Goal: Task Accomplishment & Management: Manage account settings

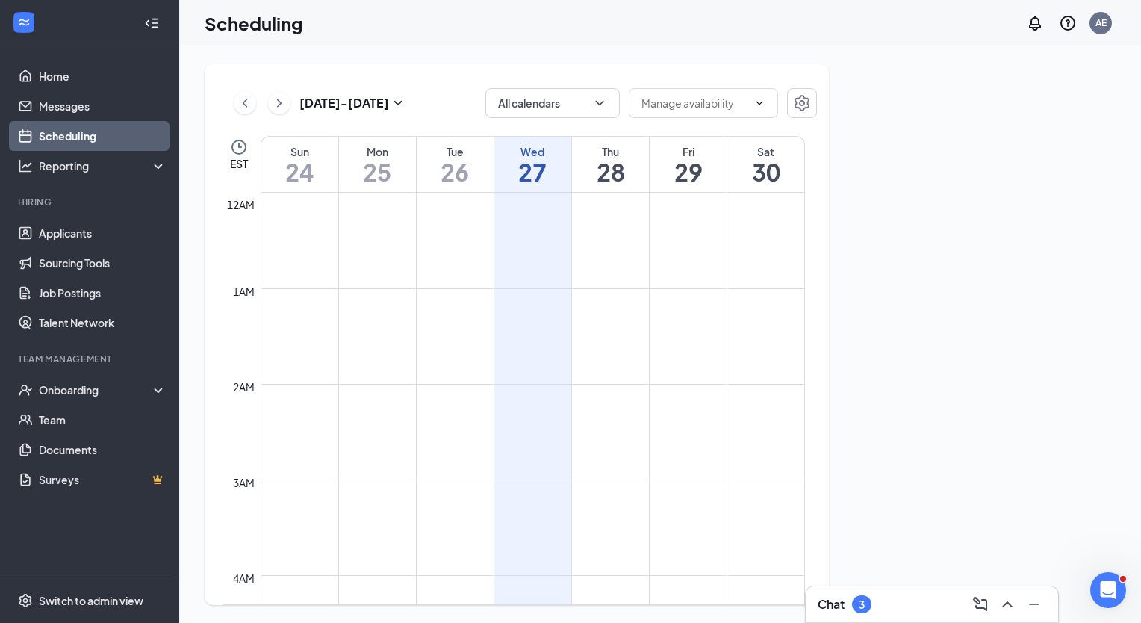
scroll to position [734, 0]
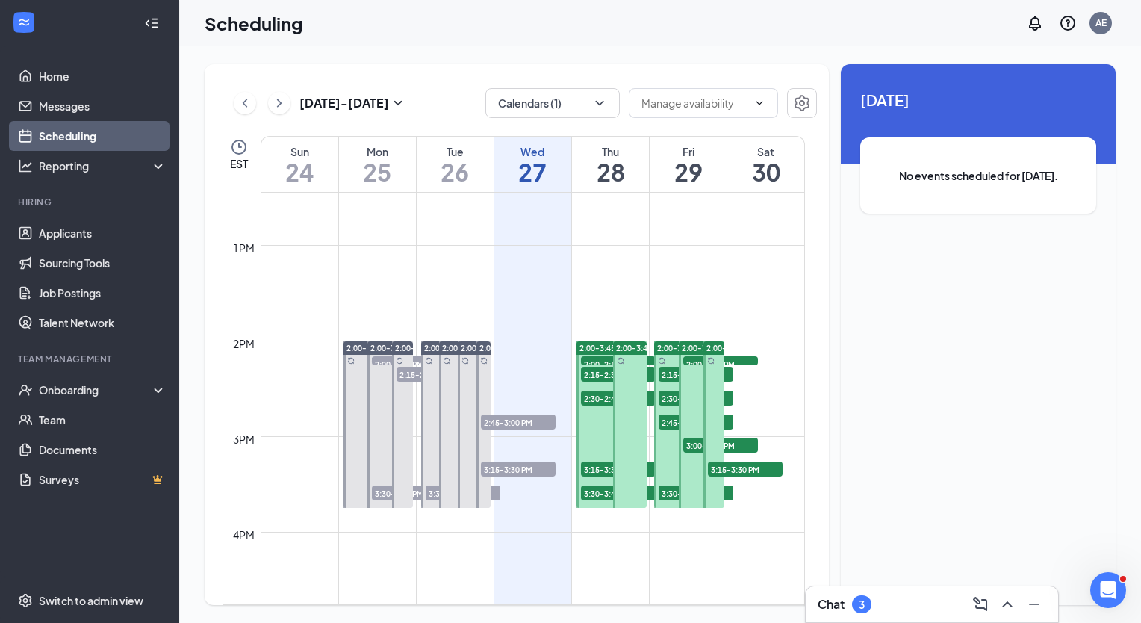
scroll to position [1187, 0]
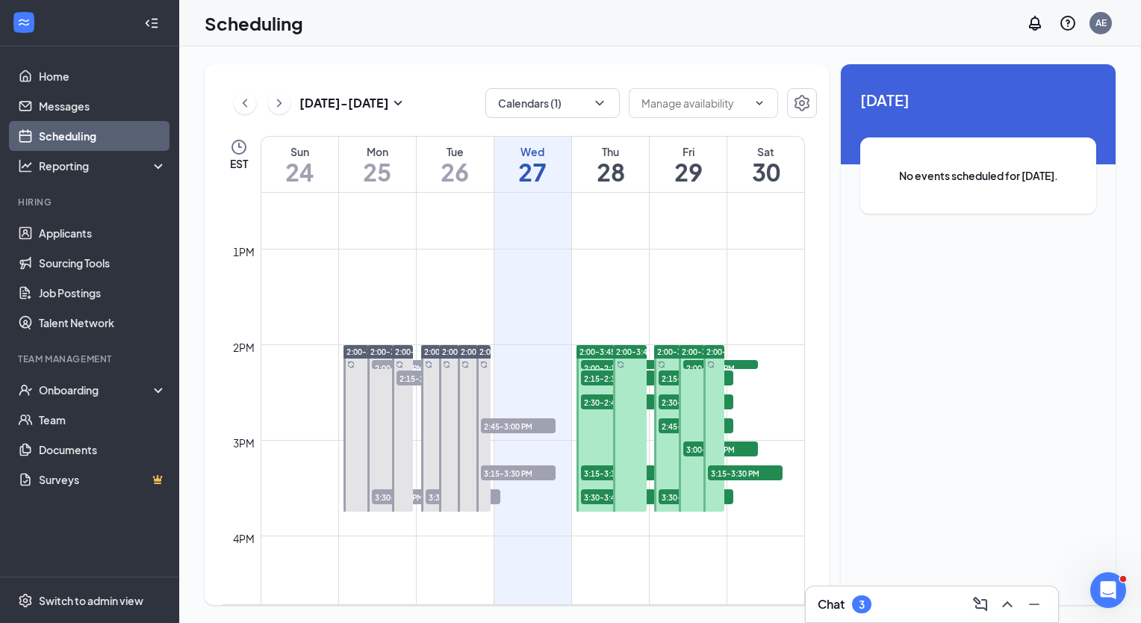
click at [469, 350] on span "2:00-3:45 PM" at bounding box center [485, 351] width 49 height 10
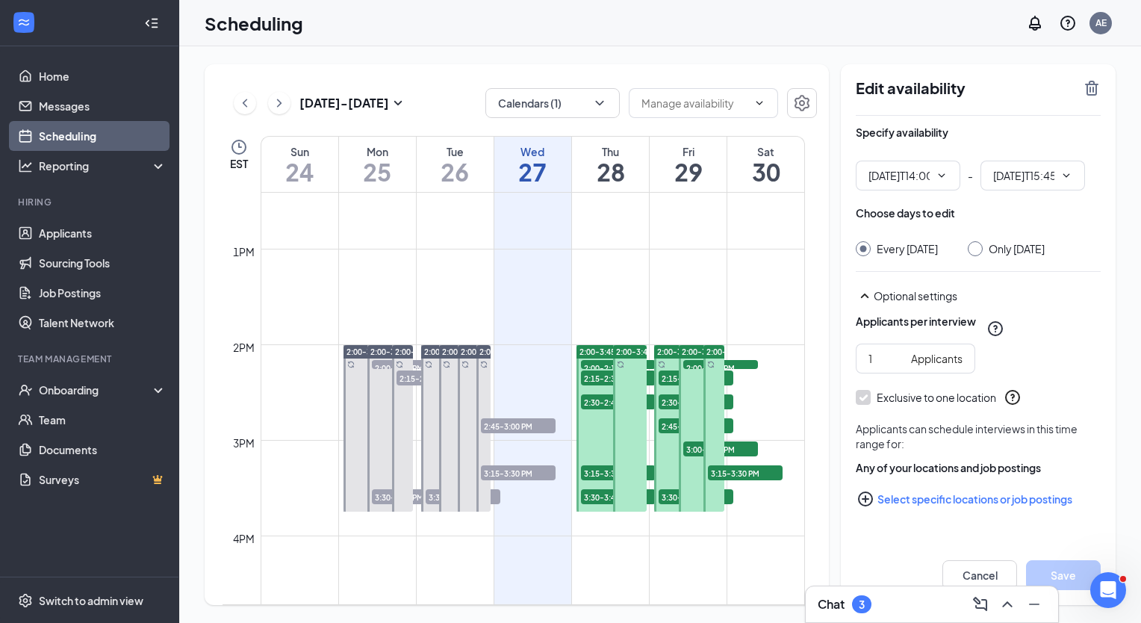
type input "02:00 PM"
type input "03:45 PM"
click at [1092, 90] on icon "TrashOutline" at bounding box center [1092, 88] width 18 height 18
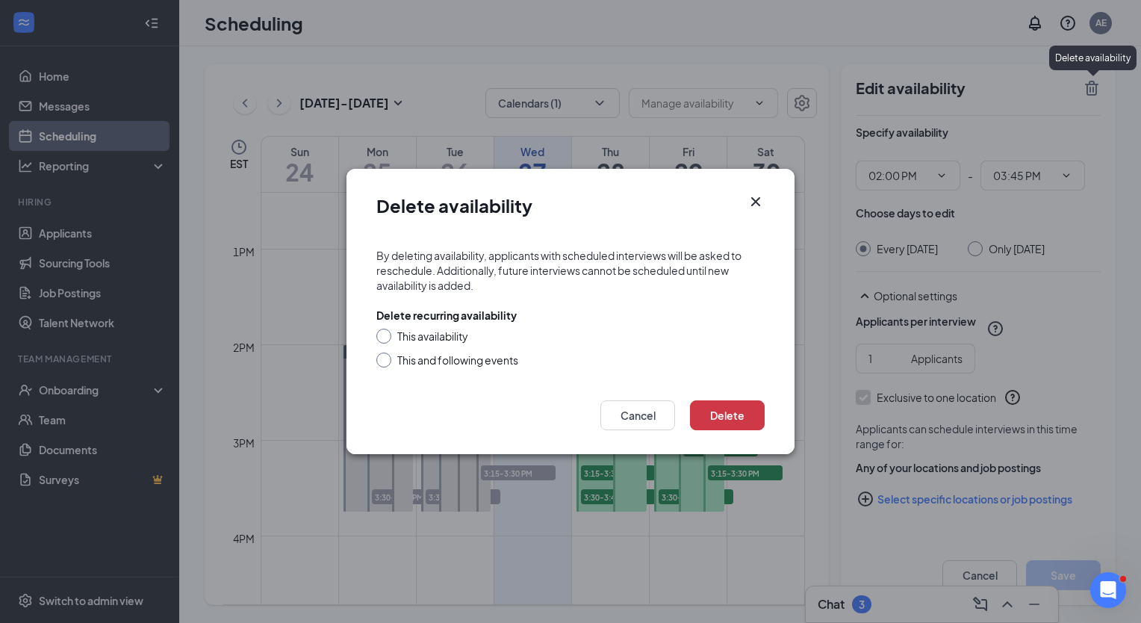
click at [379, 336] on input "This availability" at bounding box center [381, 334] width 10 height 10
radio input "true"
click at [722, 411] on button "Delete" at bounding box center [727, 415] width 75 height 30
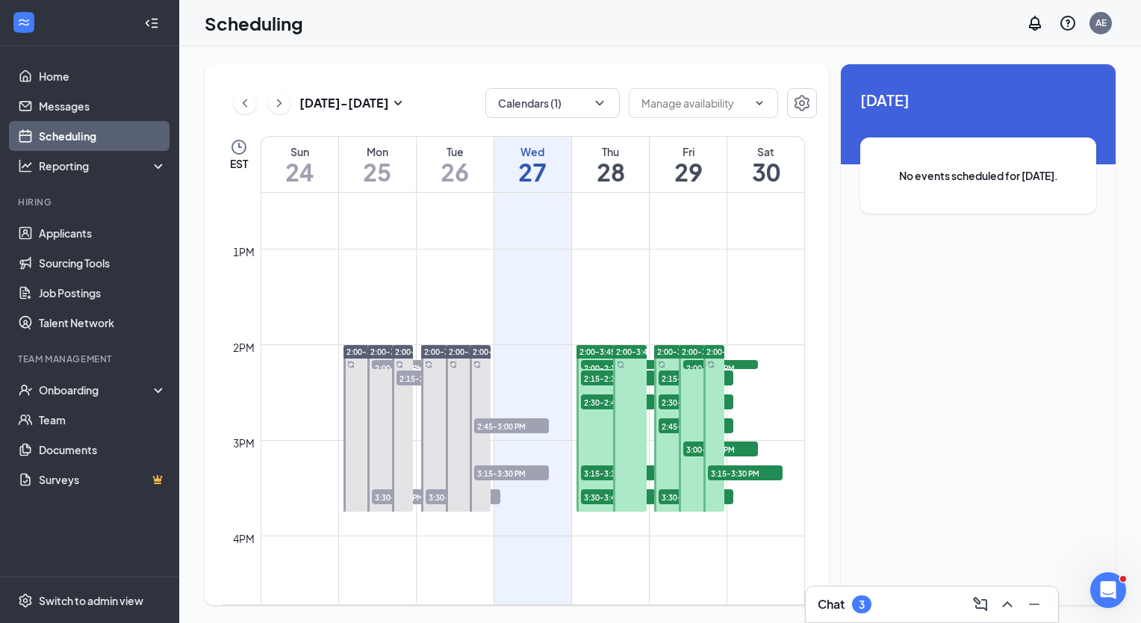
click at [479, 351] on span "2:00-3:45 PM" at bounding box center [497, 351] width 49 height 10
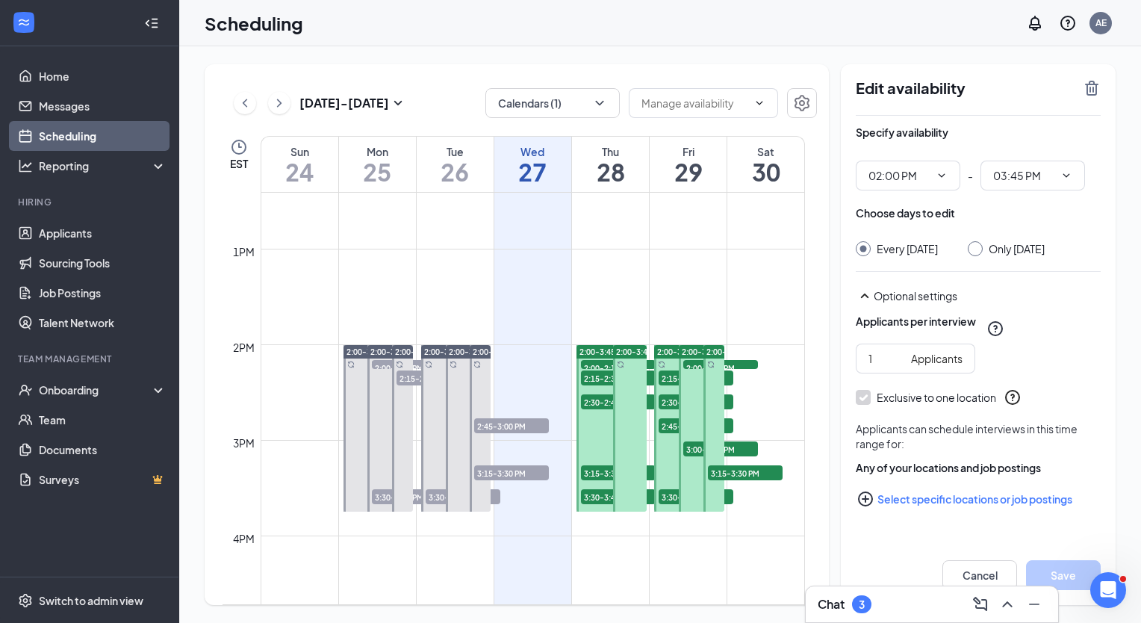
click at [462, 354] on span "2:00-3:45 PM" at bounding box center [473, 351] width 49 height 10
click at [1089, 88] on icon "TrashOutline" at bounding box center [1092, 88] width 18 height 18
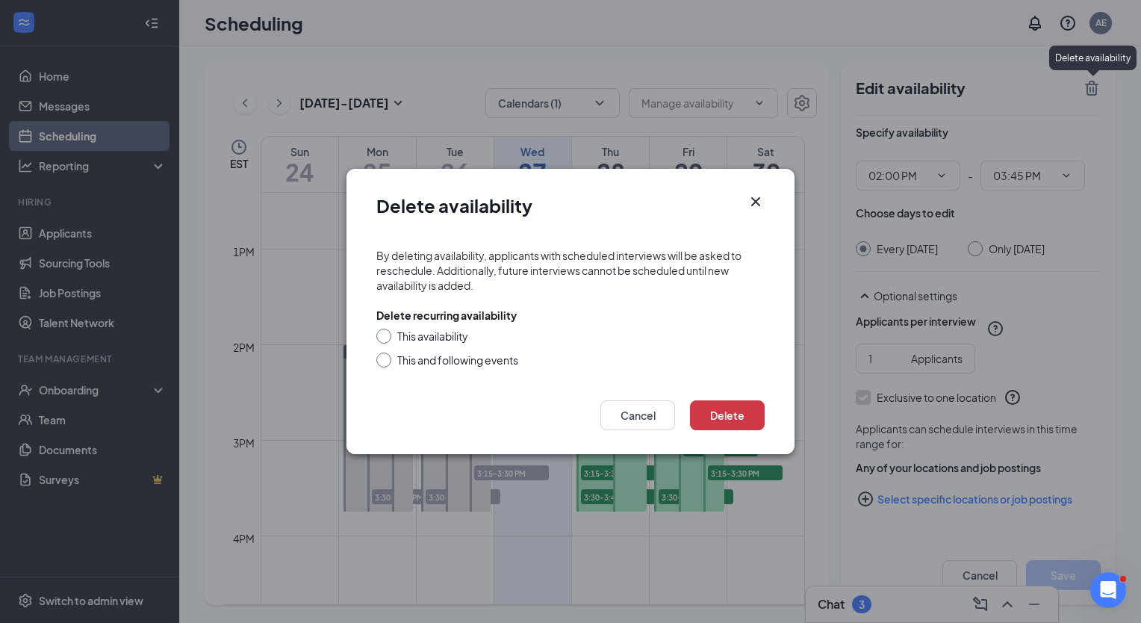
click at [381, 336] on input "This availability" at bounding box center [381, 334] width 10 height 10
radio input "true"
click at [735, 414] on button "Delete" at bounding box center [727, 415] width 75 height 30
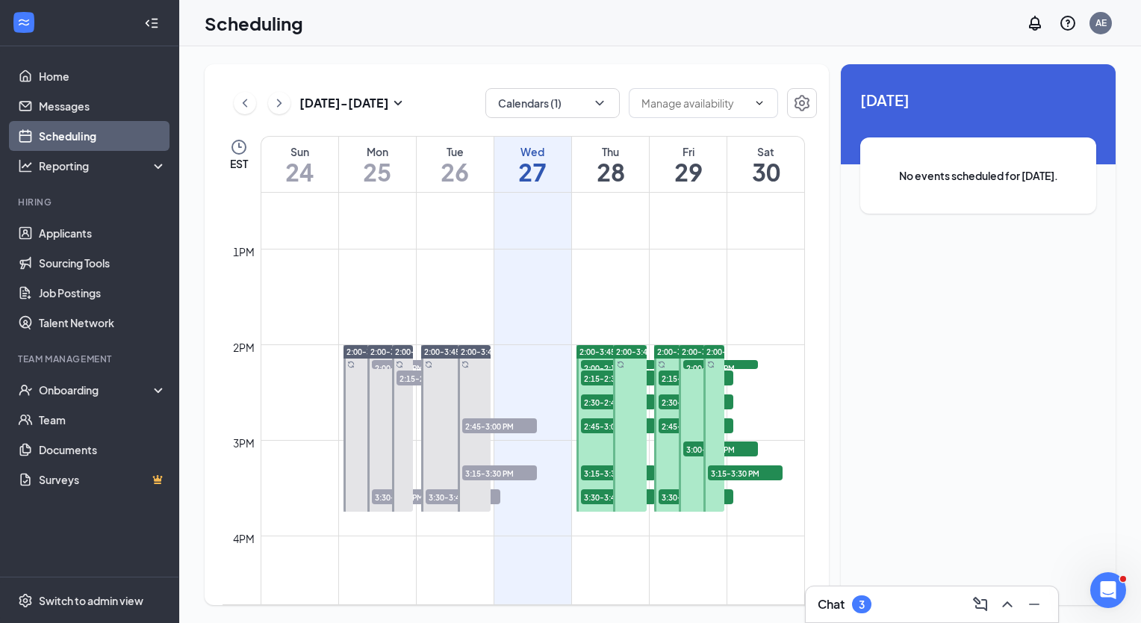
click at [350, 352] on span "2:00-3:45 PM" at bounding box center [370, 351] width 49 height 10
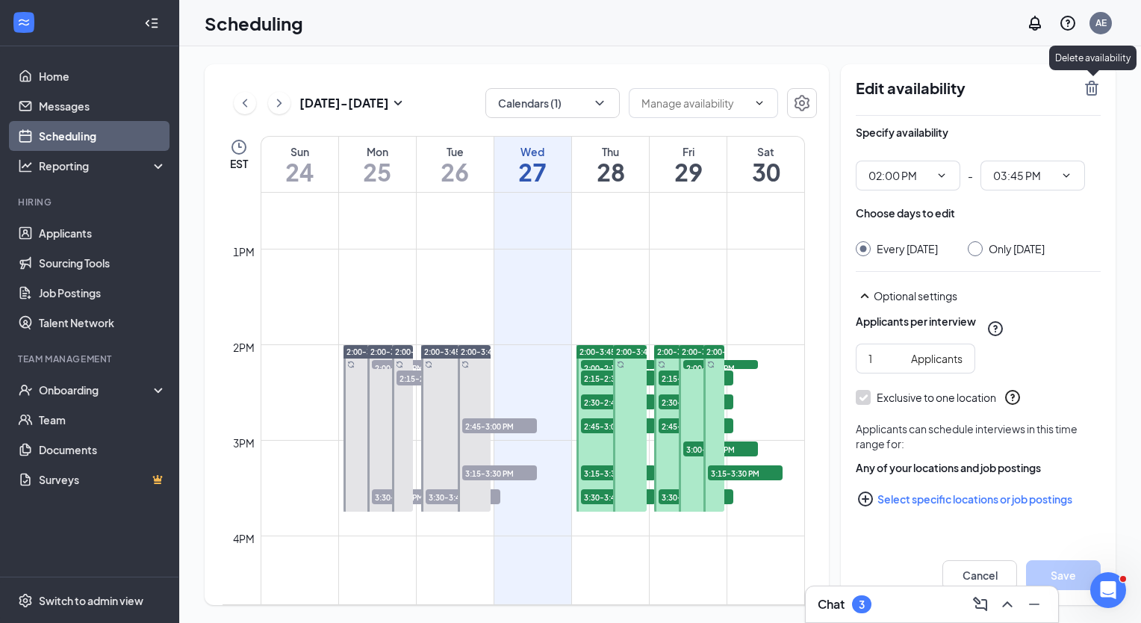
click at [1088, 88] on icon "TrashOutline" at bounding box center [1092, 88] width 18 height 18
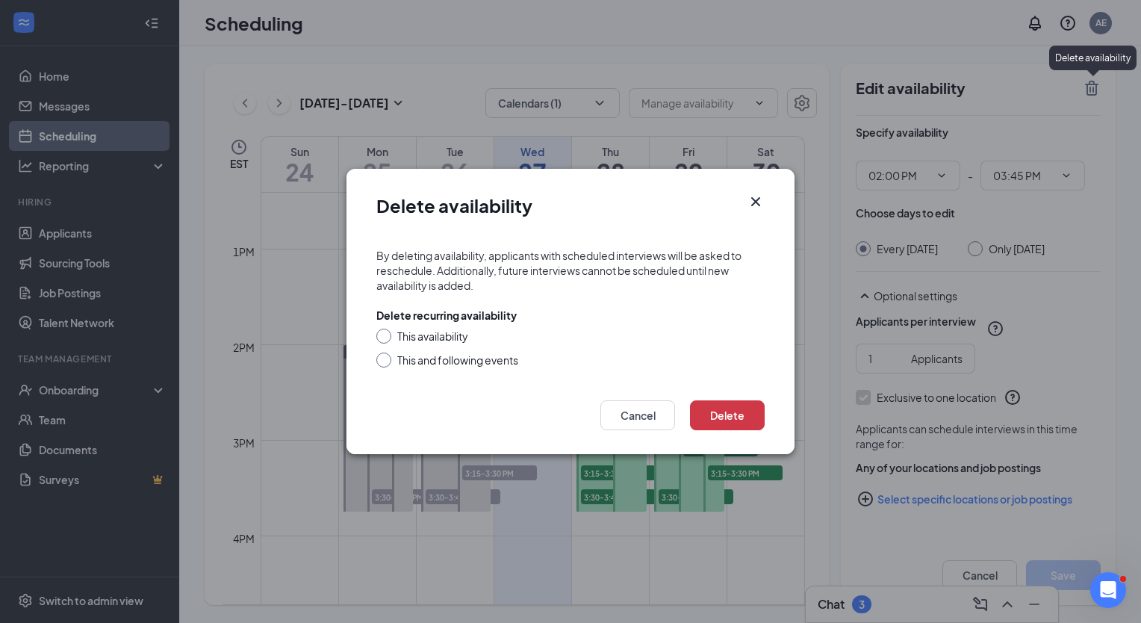
click at [381, 332] on input "This availability" at bounding box center [381, 334] width 10 height 10
radio input "true"
click at [737, 414] on button "Delete" at bounding box center [727, 415] width 75 height 30
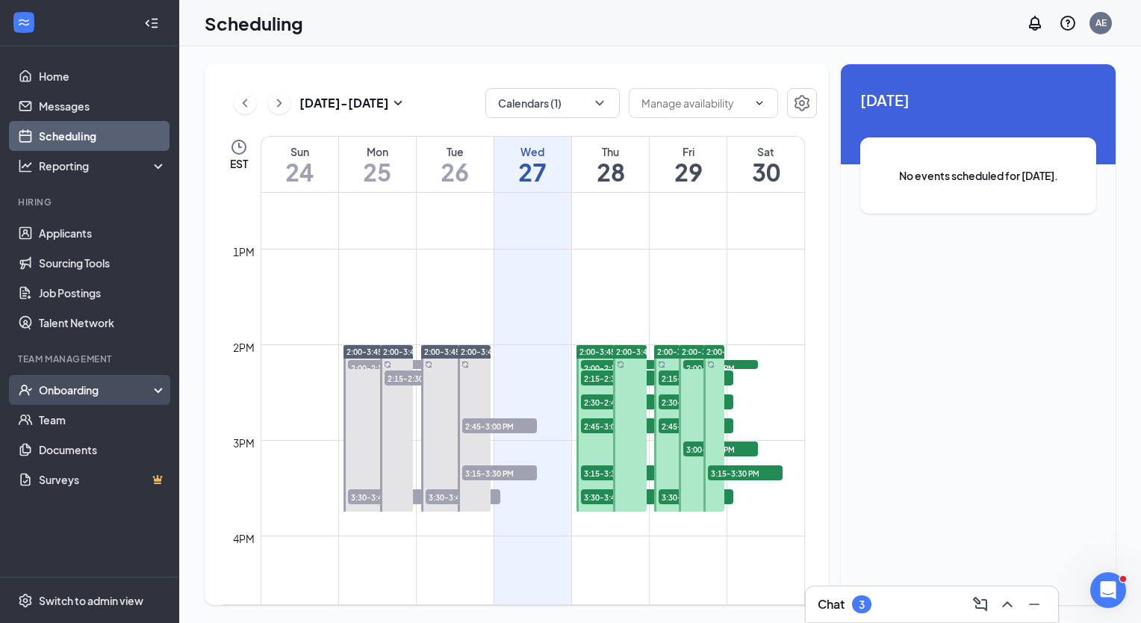
click at [87, 400] on div "Onboarding" at bounding box center [89, 390] width 179 height 30
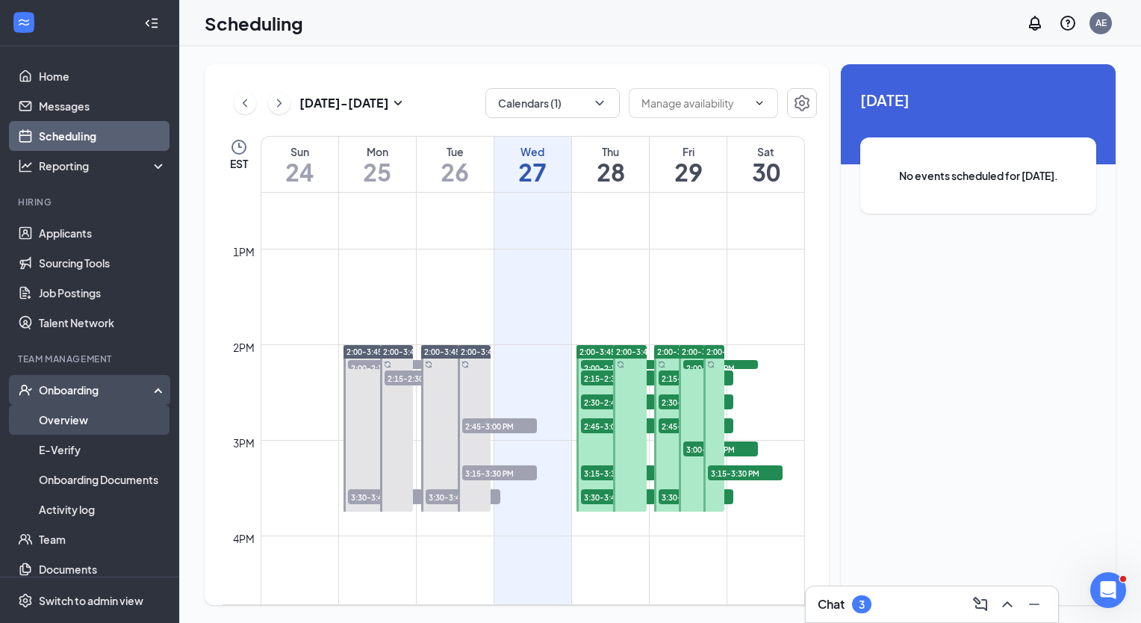
click at [87, 426] on link "Overview" at bounding box center [103, 420] width 128 height 30
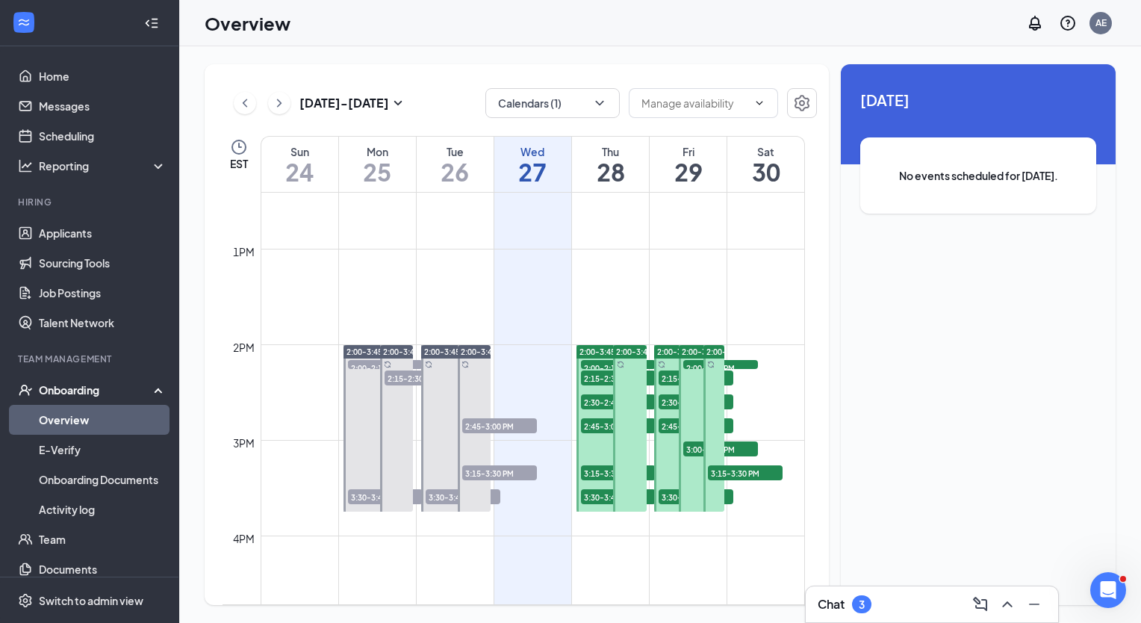
click at [100, 423] on link "Overview" at bounding box center [103, 420] width 128 height 30
click at [84, 383] on div "Onboarding" at bounding box center [96, 389] width 115 height 15
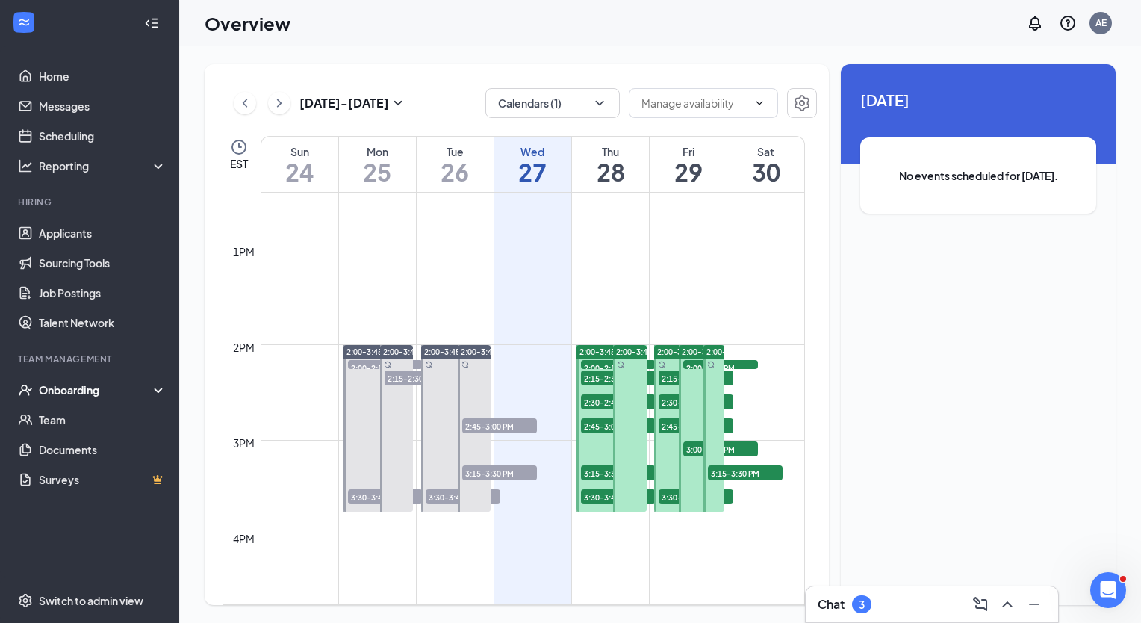
click at [84, 383] on div "Onboarding" at bounding box center [96, 389] width 115 height 15
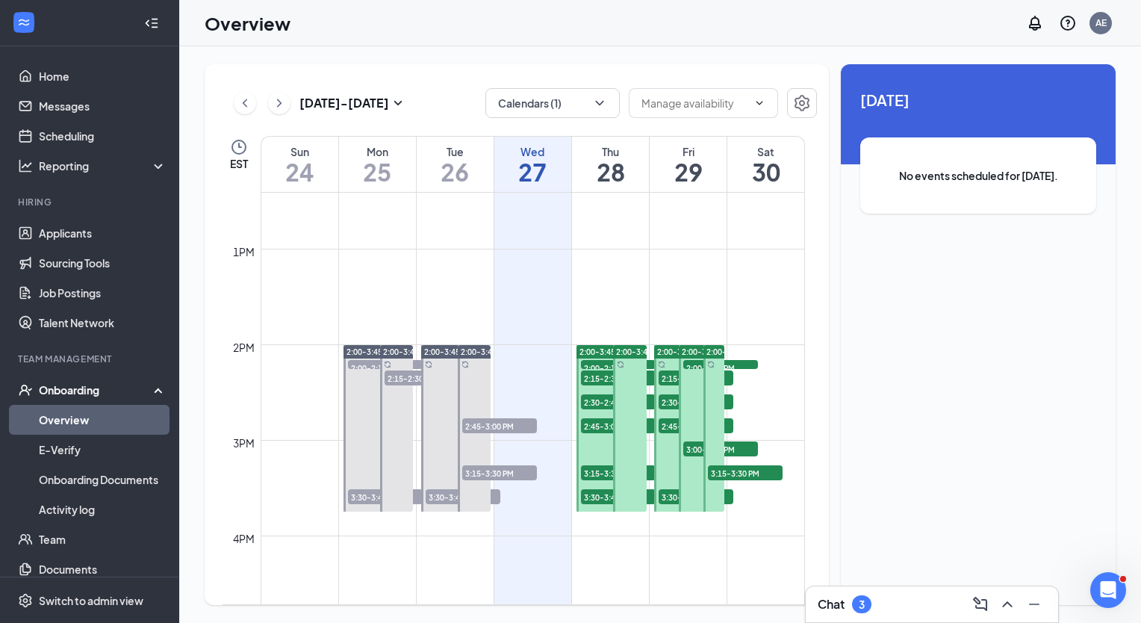
click at [68, 417] on link "Overview" at bounding box center [103, 420] width 128 height 30
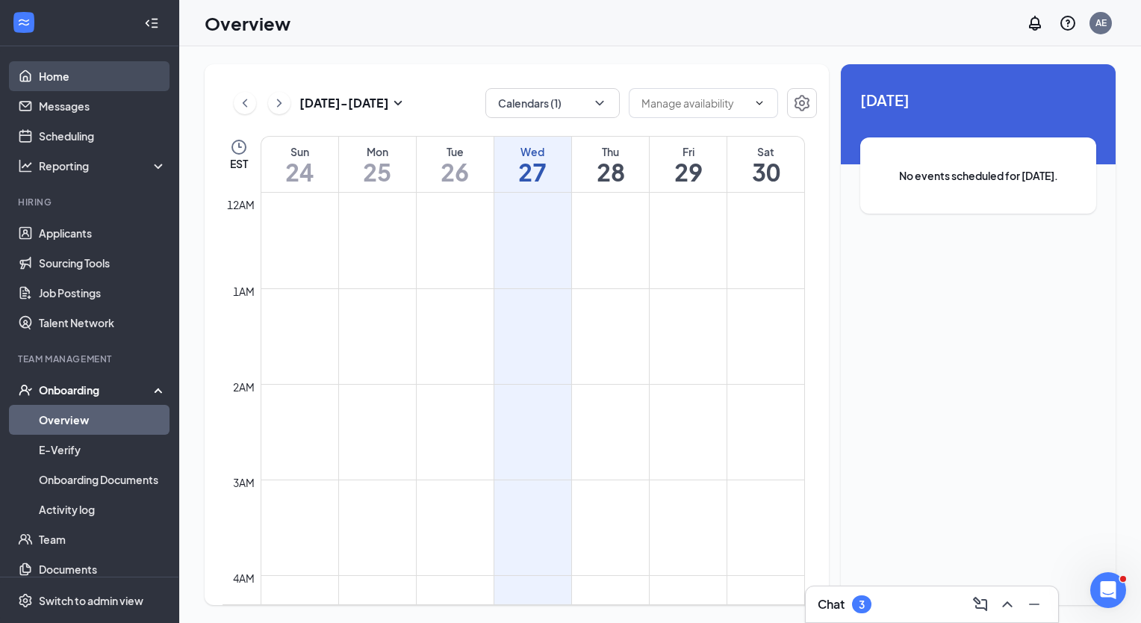
click at [78, 79] on link "Home" at bounding box center [103, 76] width 128 height 30
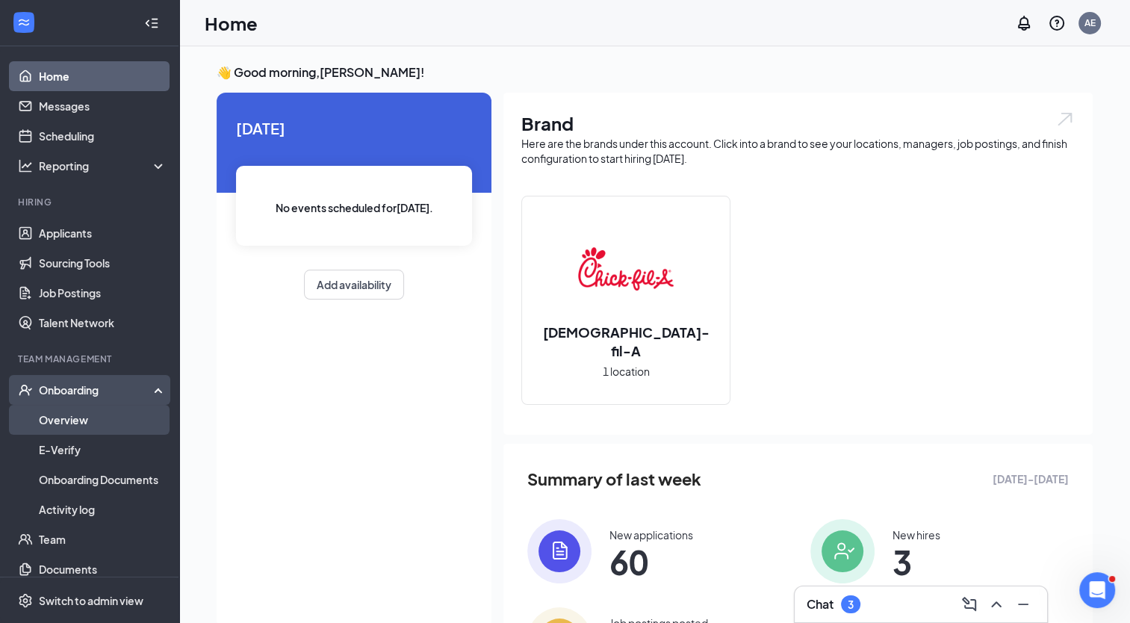
click at [105, 423] on link "Overview" at bounding box center [103, 420] width 128 height 30
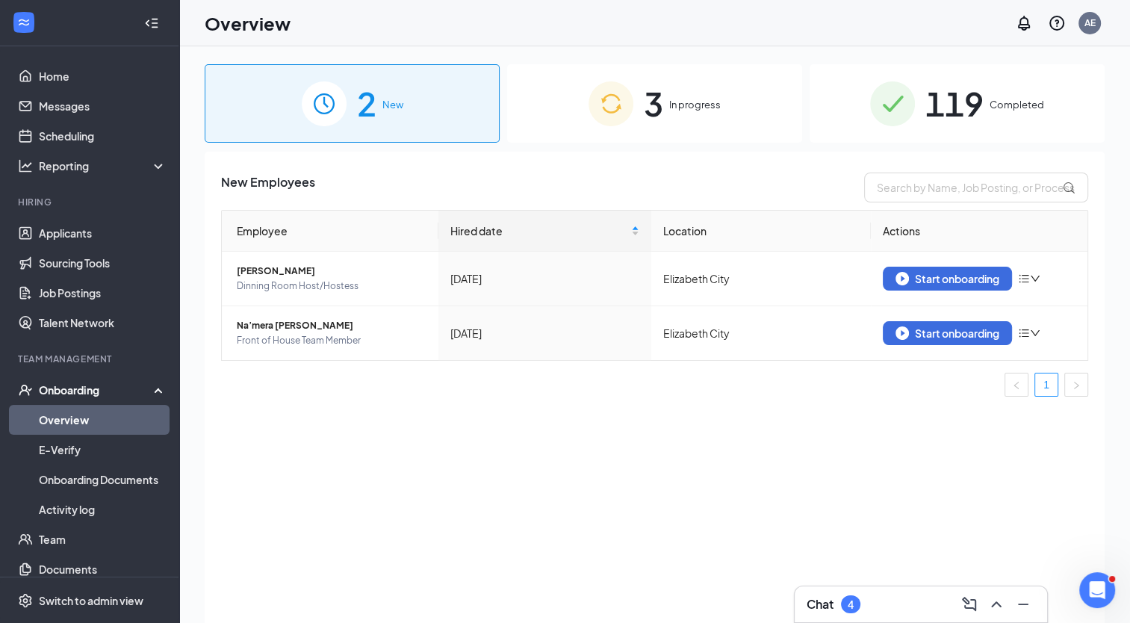
click at [630, 121] on img at bounding box center [610, 103] width 45 height 45
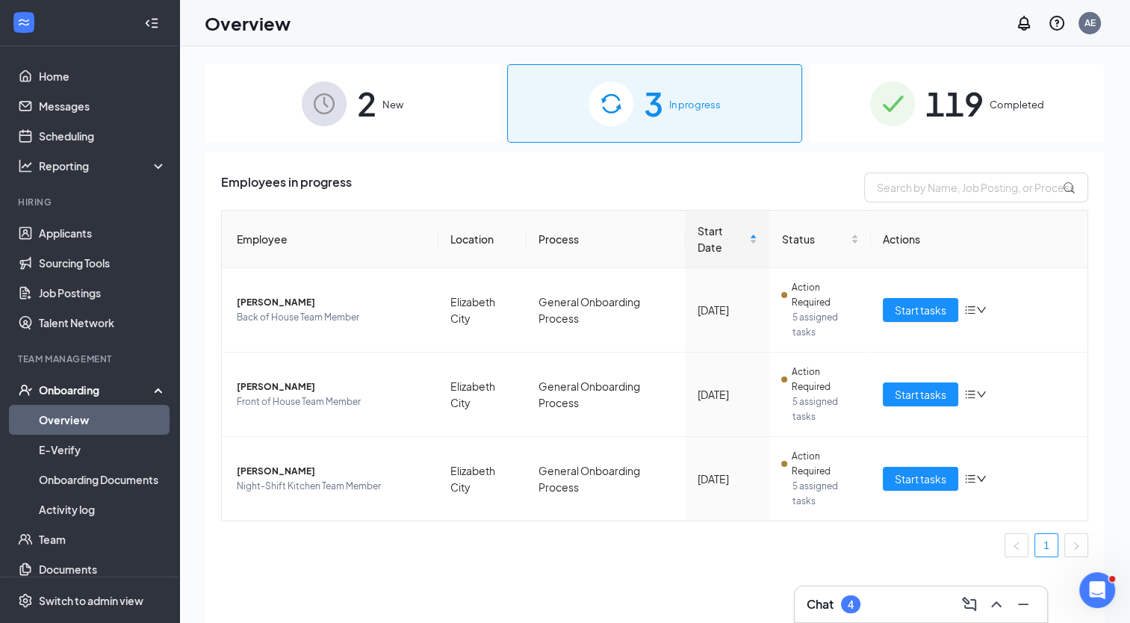
click at [411, 96] on div "2 New" at bounding box center [352, 103] width 295 height 78
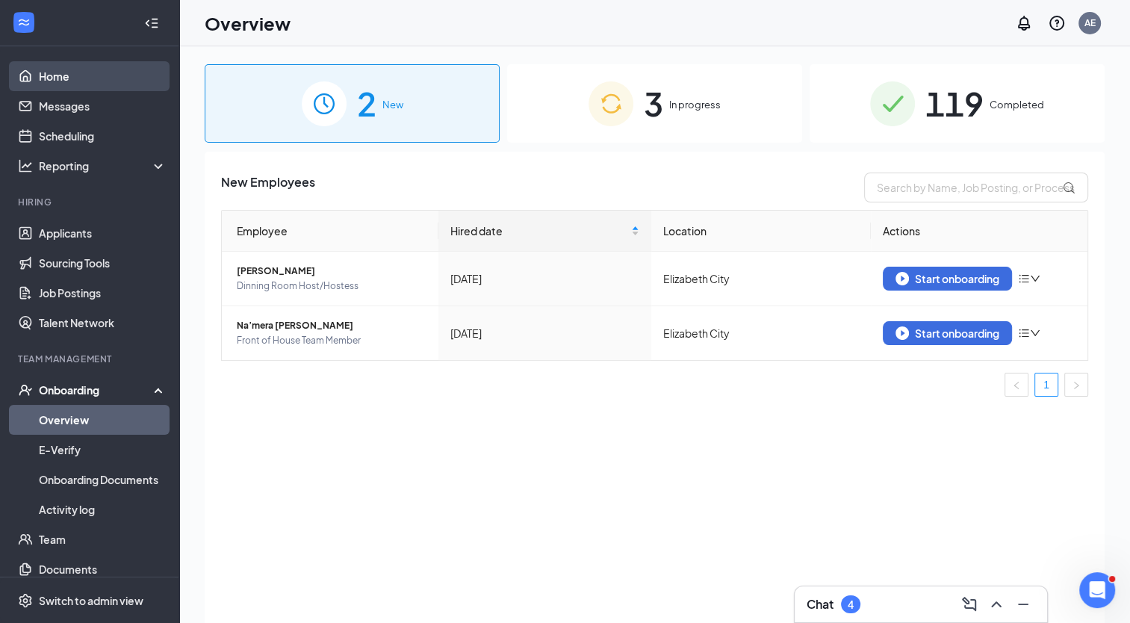
click at [54, 84] on link "Home" at bounding box center [103, 76] width 128 height 30
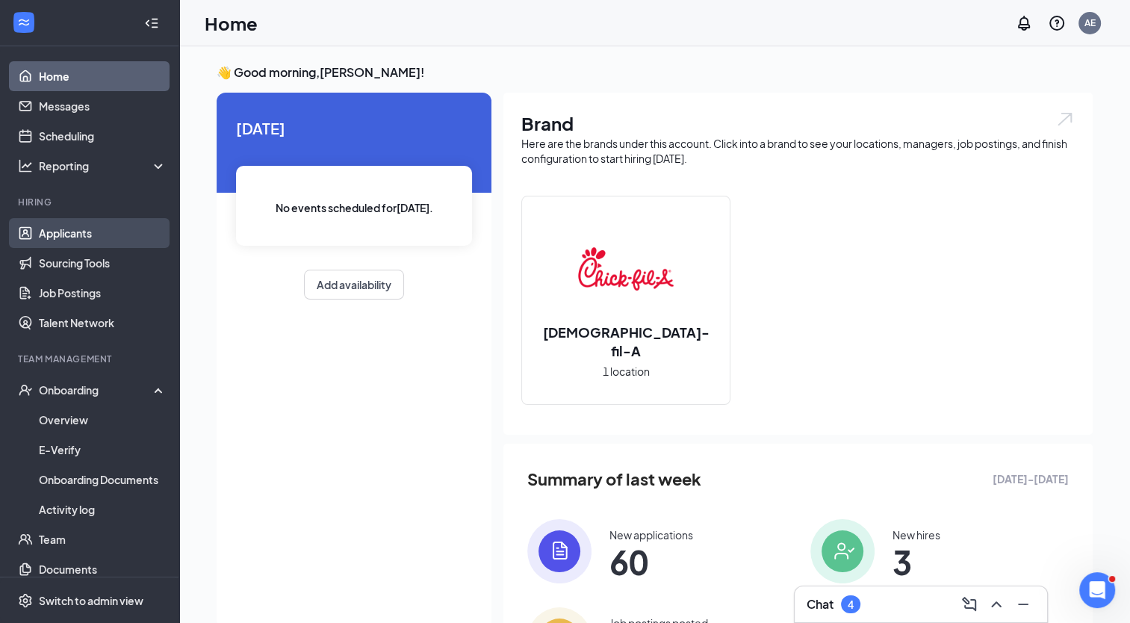
click at [111, 234] on link "Applicants" at bounding box center [103, 233] width 128 height 30
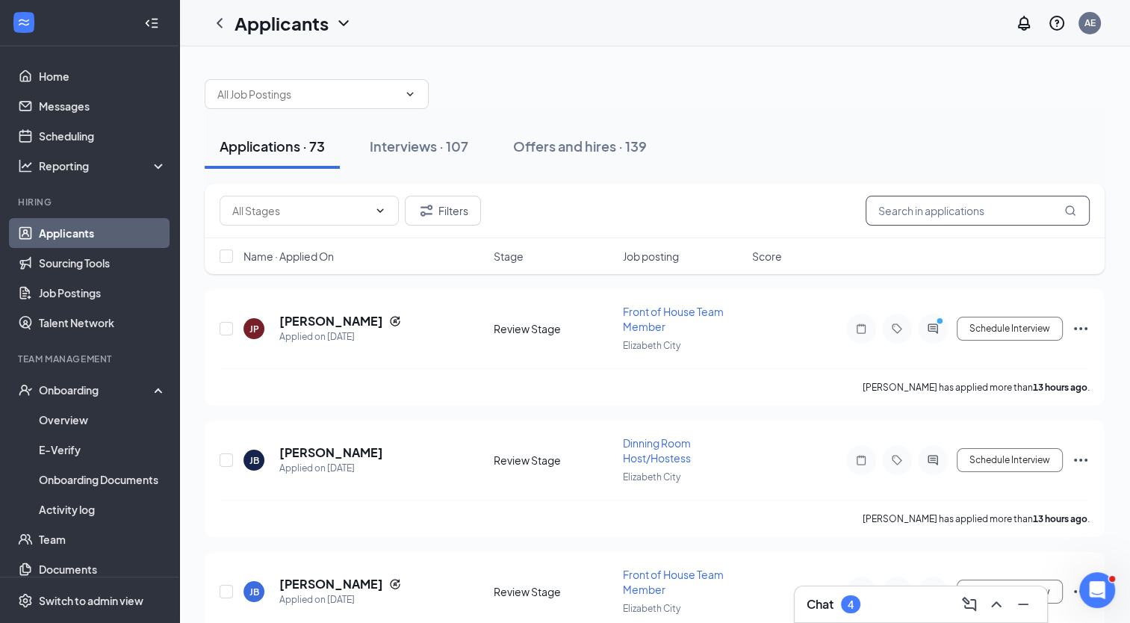
click at [952, 208] on input "text" at bounding box center [977, 211] width 224 height 30
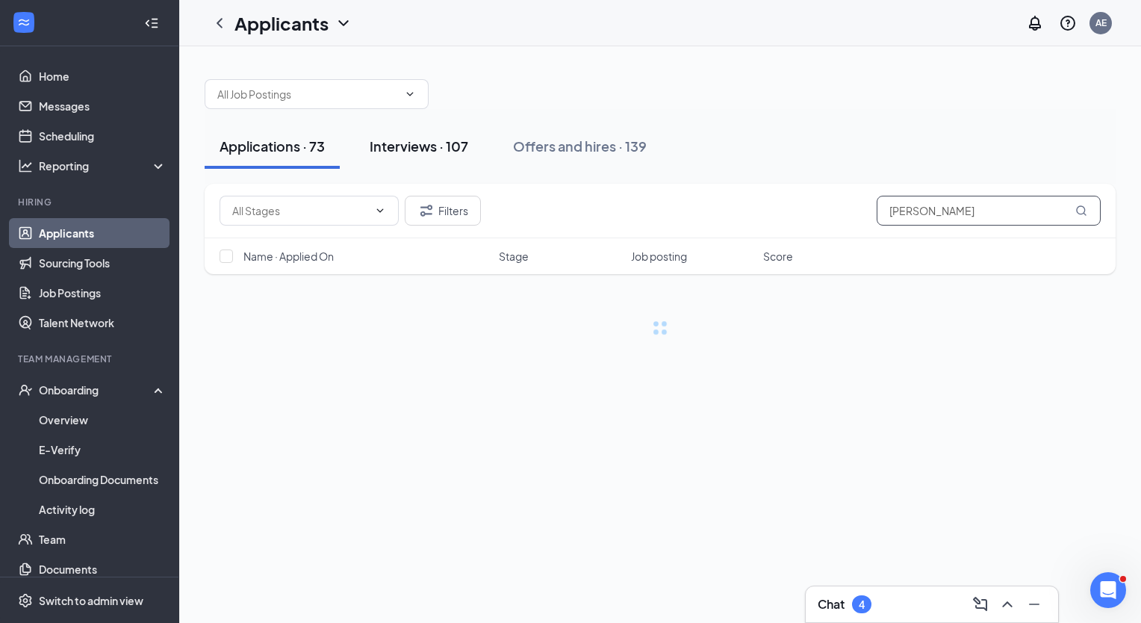
type input "[PERSON_NAME]"
click at [432, 143] on div "Interviews · 107" at bounding box center [419, 146] width 99 height 19
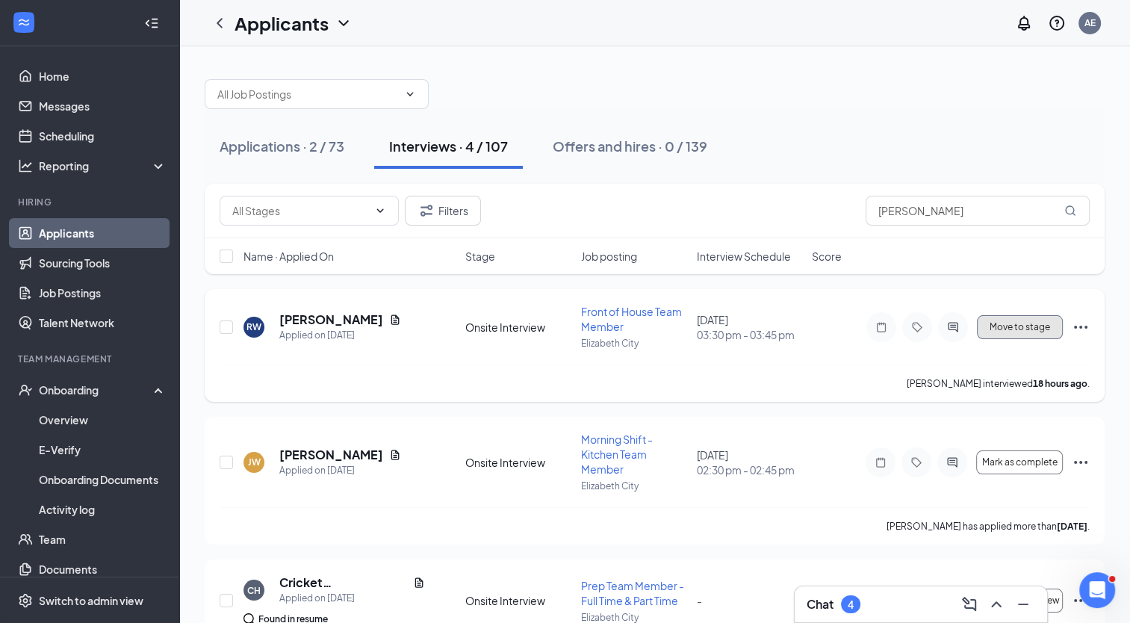
click at [1001, 328] on span "Move to stage" at bounding box center [1019, 327] width 60 height 10
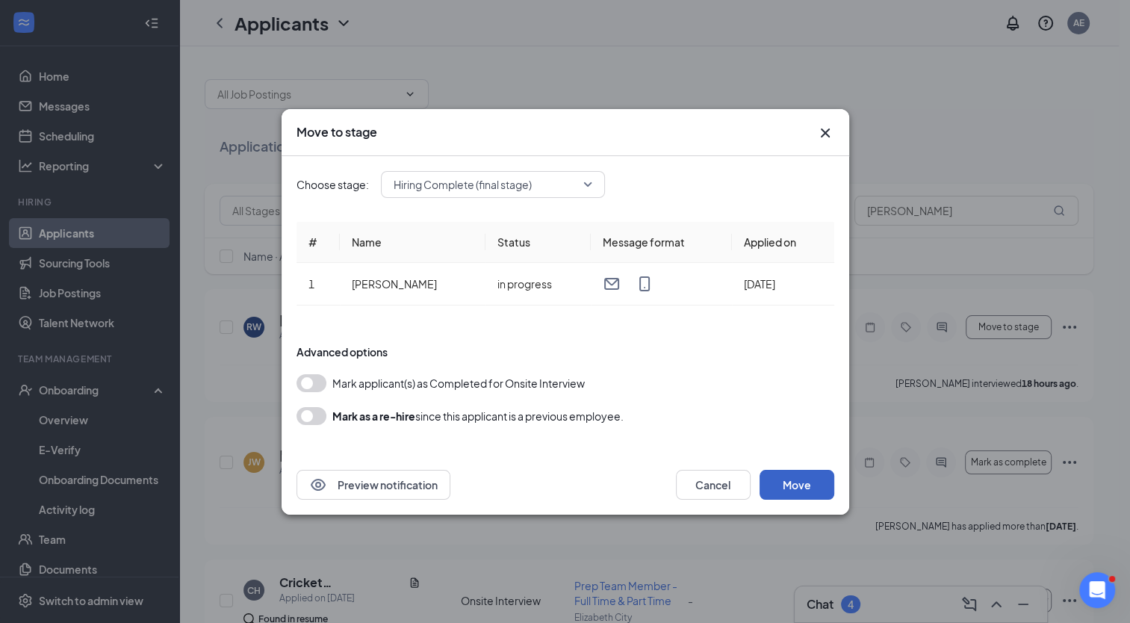
drag, startPoint x: 821, startPoint y: 476, endPoint x: 804, endPoint y: 486, distance: 19.7
click at [804, 486] on button "Move" at bounding box center [796, 485] width 75 height 30
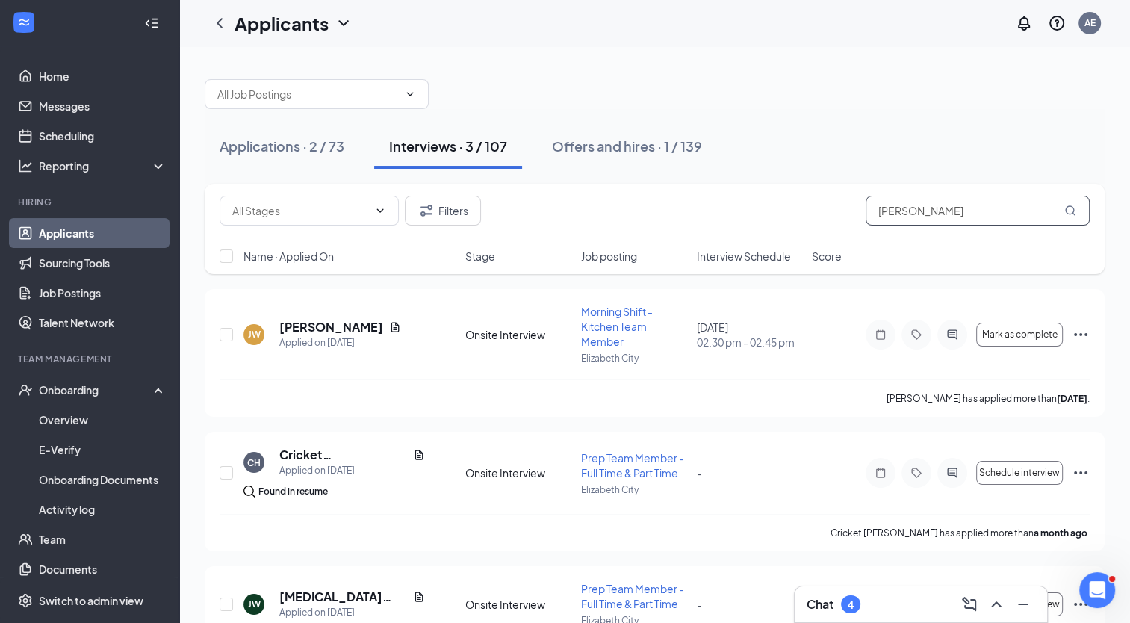
drag, startPoint x: 959, startPoint y: 208, endPoint x: 827, endPoint y: 205, distance: 131.5
click at [827, 205] on div "Filters [PERSON_NAME]" at bounding box center [655, 211] width 870 height 30
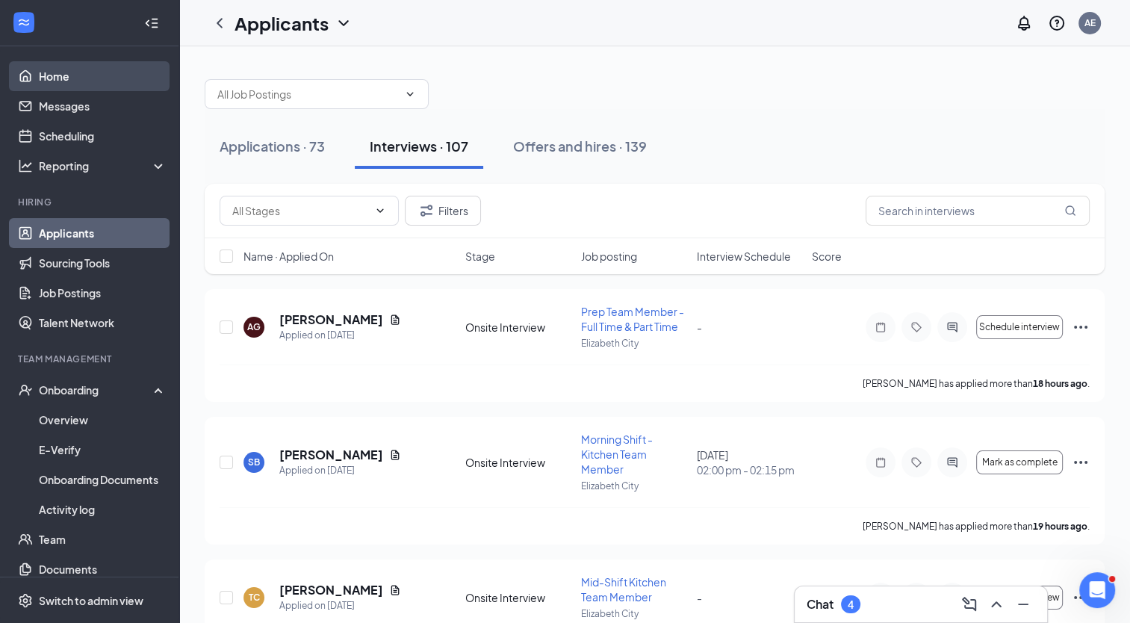
click at [105, 77] on link "Home" at bounding box center [103, 76] width 128 height 30
